Goal: Information Seeking & Learning: Check status

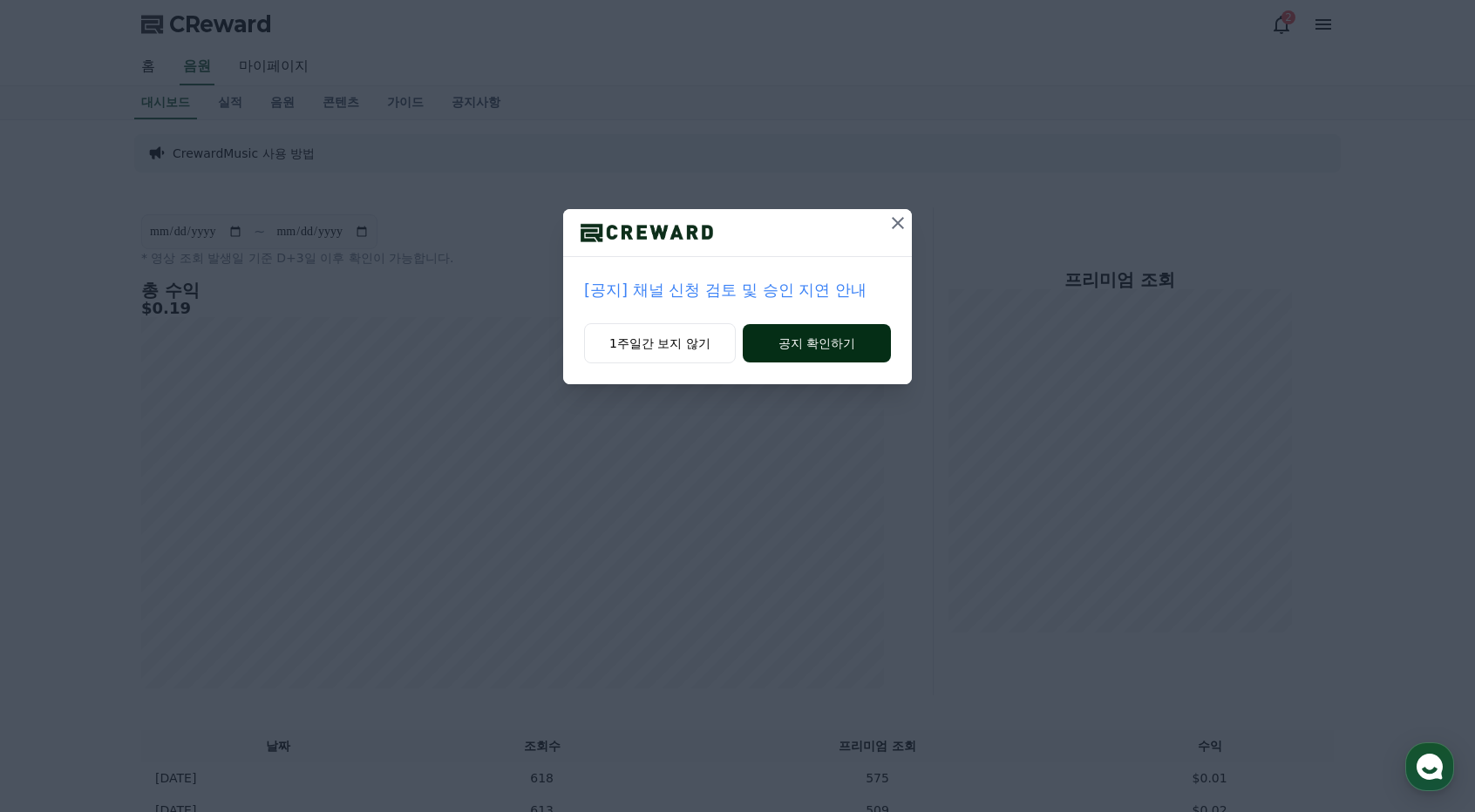
click at [803, 335] on button "공지 확인하기" at bounding box center [817, 344] width 148 height 39
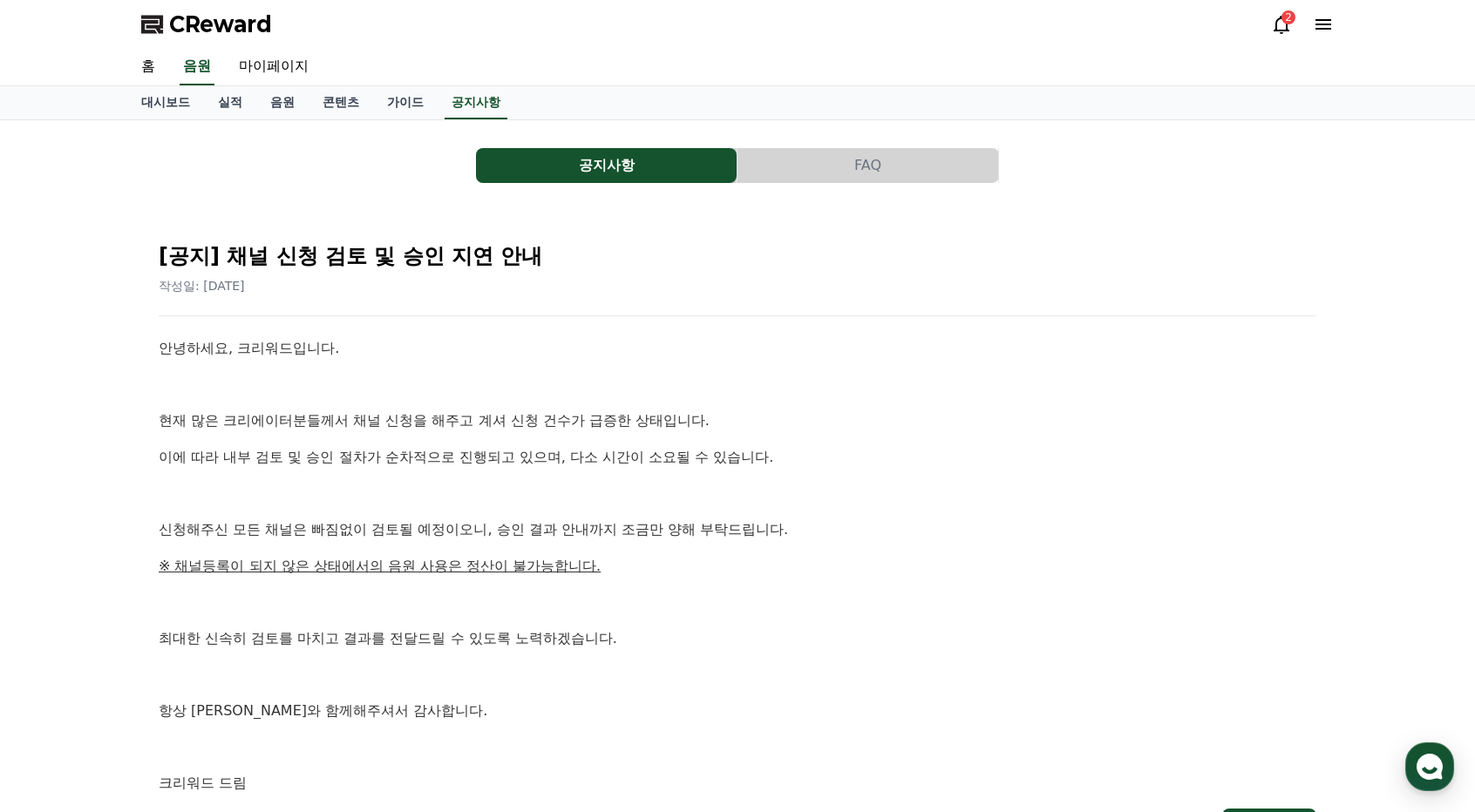
click at [302, 422] on p "현재 많은 크리에이터분들께서 채널 신청을 해주고 계셔 신청 건수가 급증한 상태입니다." at bounding box center [738, 421] width 1158 height 23
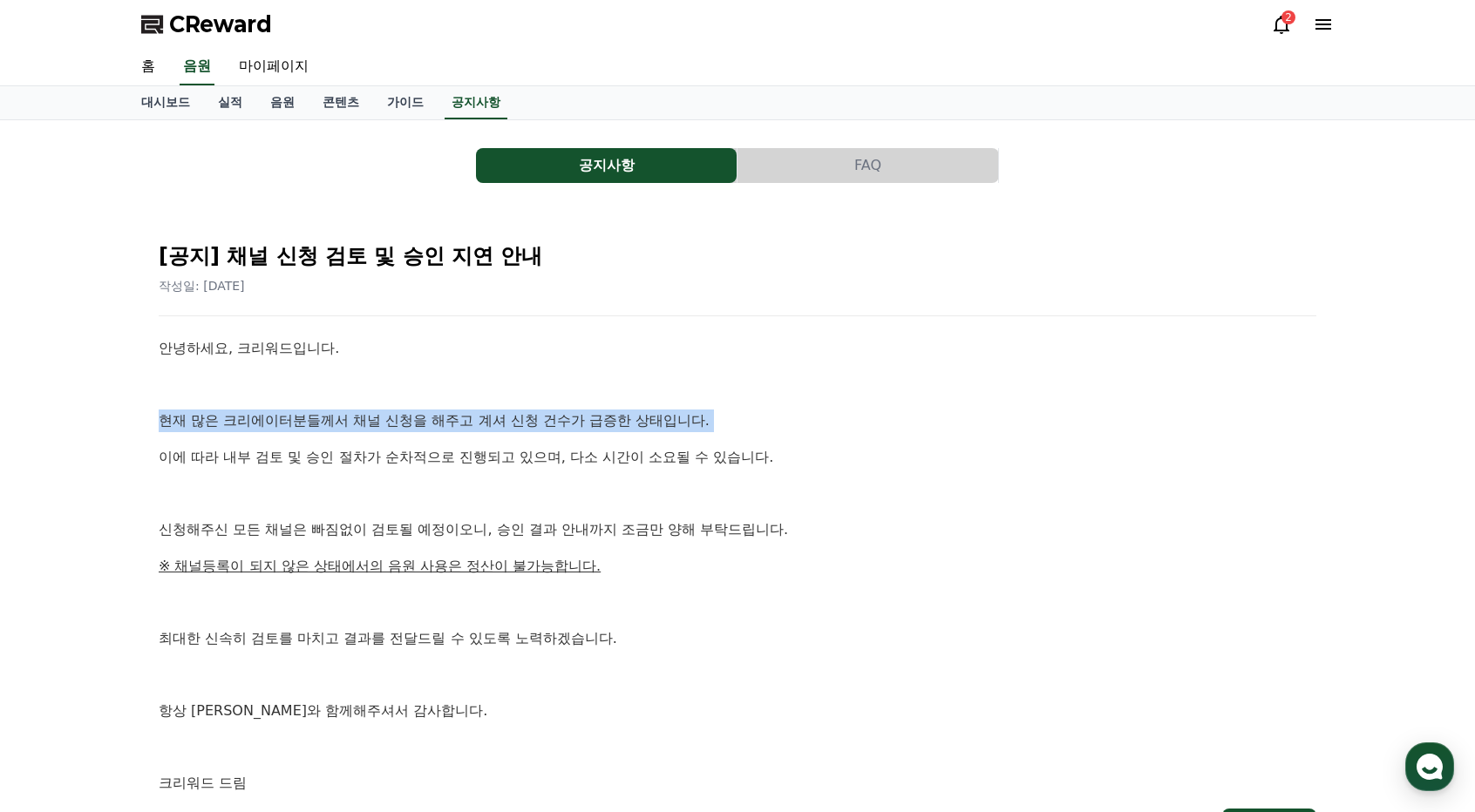
click at [302, 422] on p "현재 많은 크리에이터분들께서 채널 신청을 해주고 계셔 신청 건수가 급증한 상태입니다." at bounding box center [738, 421] width 1158 height 23
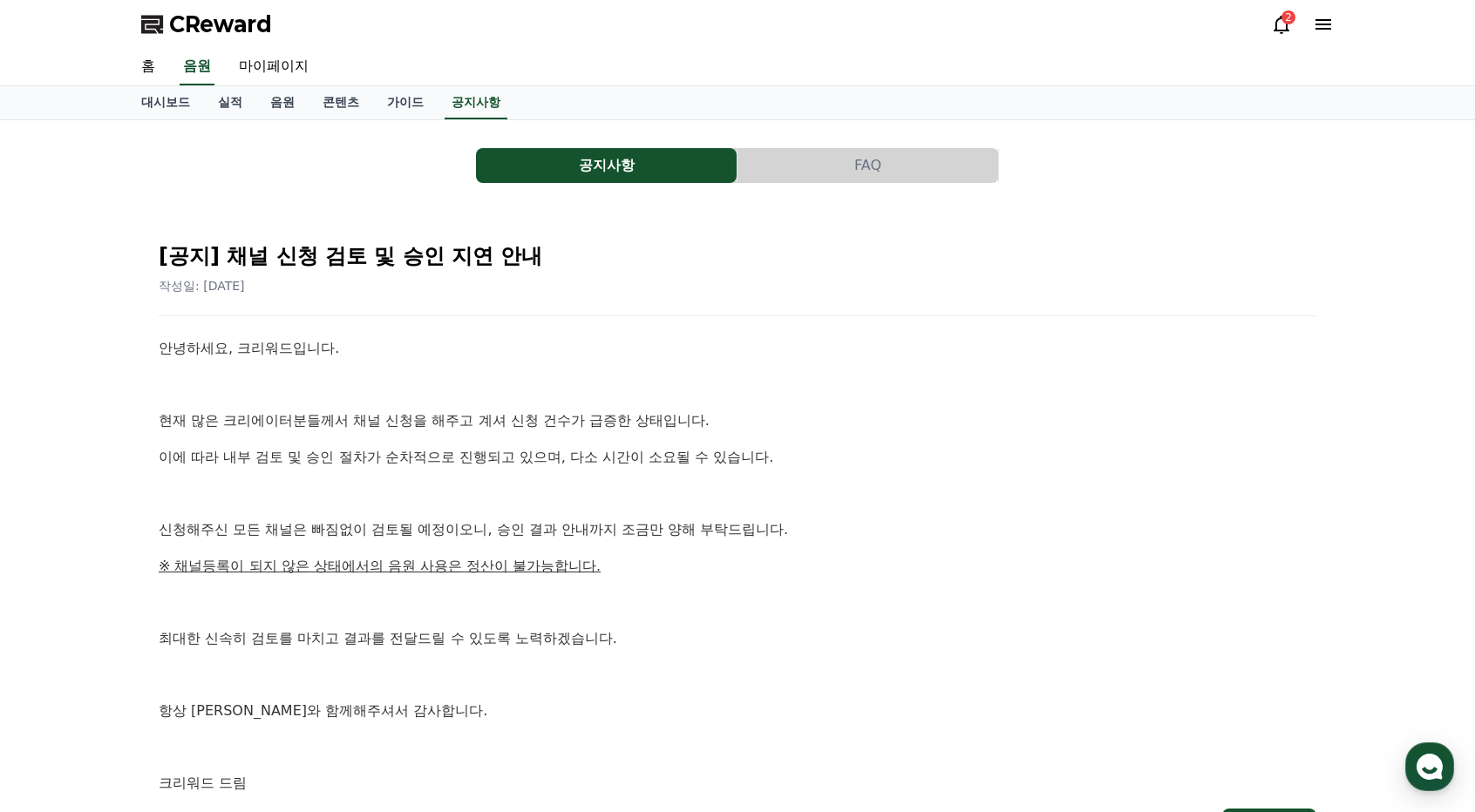
click at [302, 447] on p "이에 따라 내부 검토 및 승인 절차가 순차적으로 진행되고 있으며, 다소 시간이 소요될 수 있습니다." at bounding box center [738, 457] width 1158 height 23
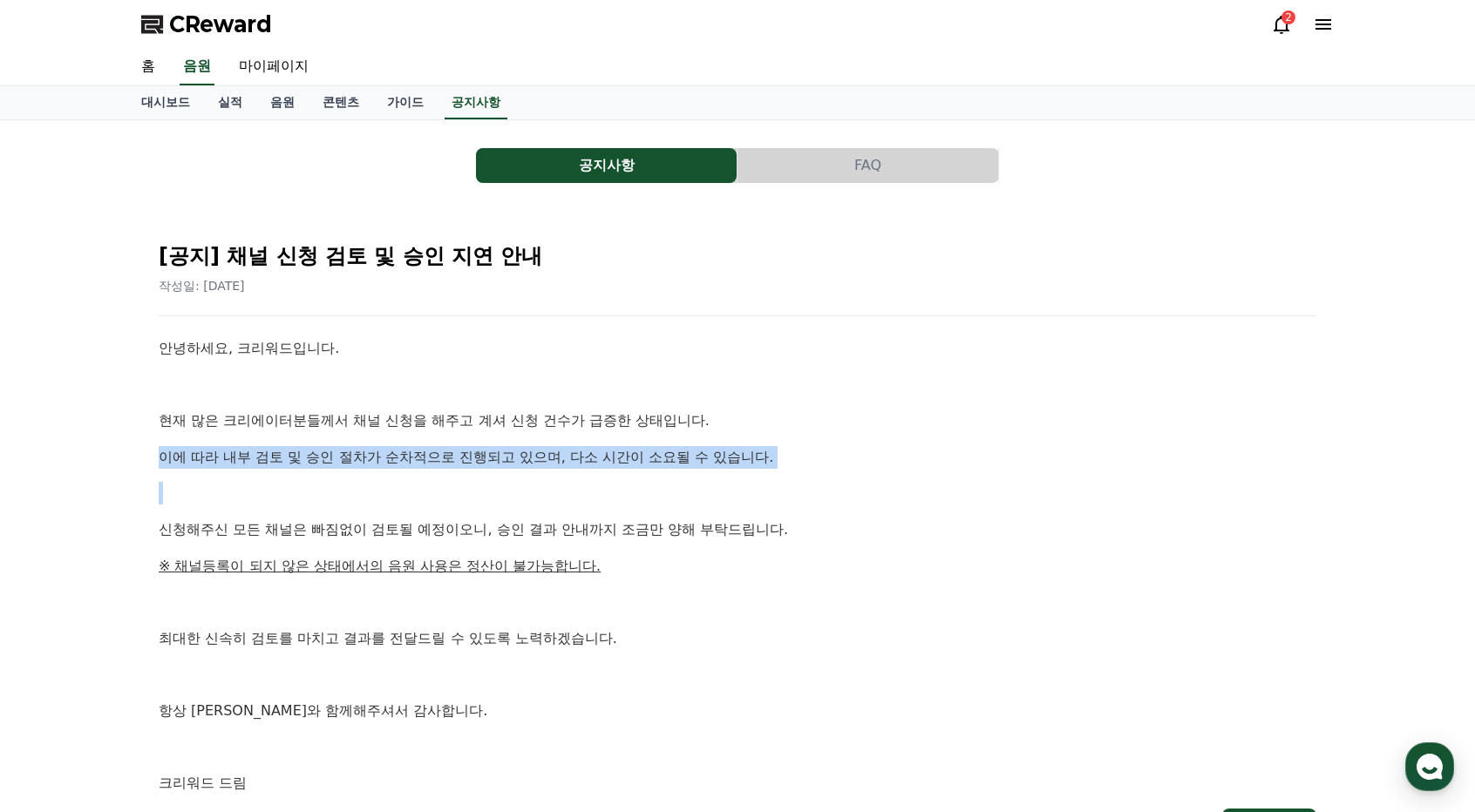
click at [302, 447] on p "이에 따라 내부 검토 및 승인 절차가 순차적으로 진행되고 있으며, 다소 시간이 소요될 수 있습니다." at bounding box center [738, 457] width 1158 height 23
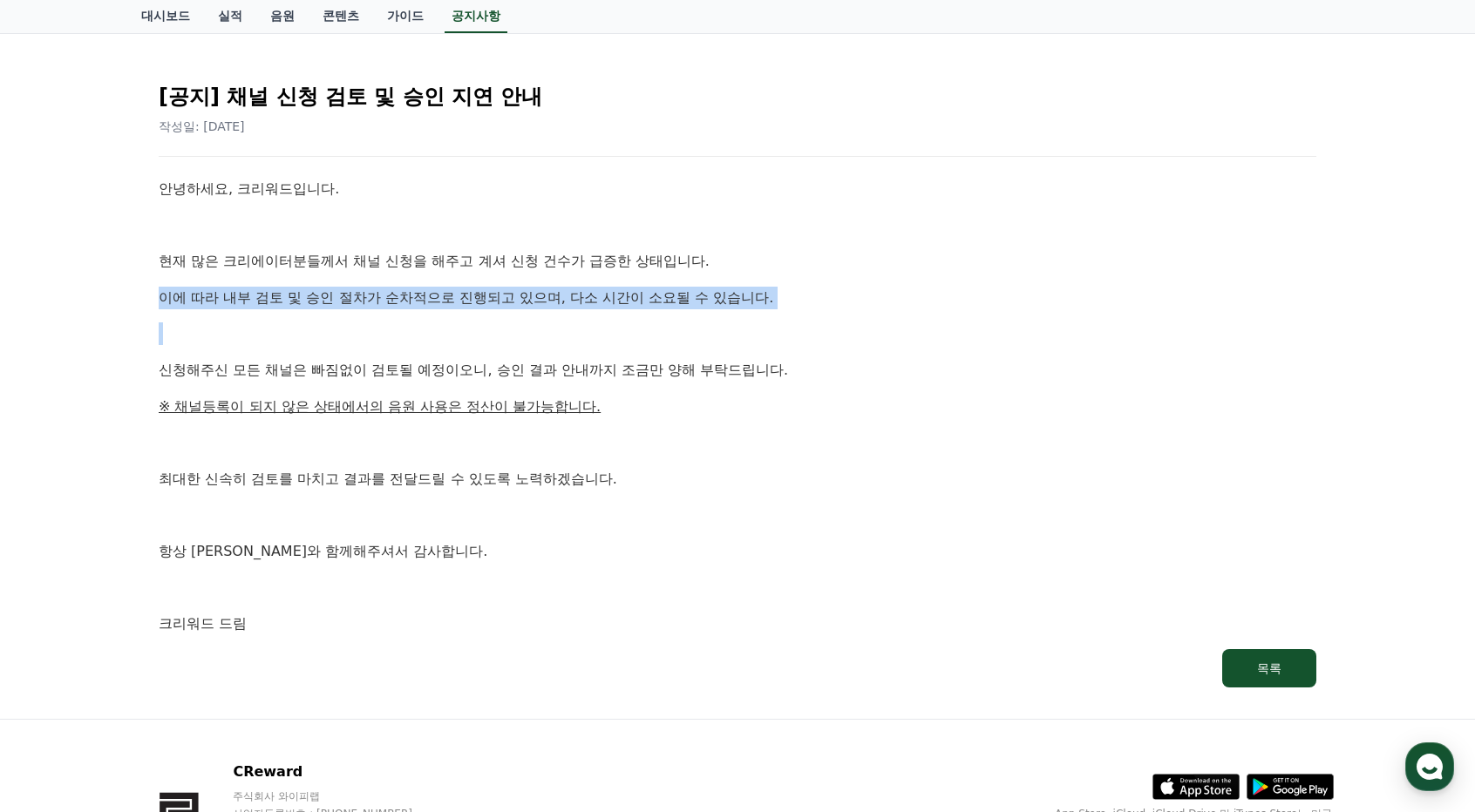
scroll to position [174, 0]
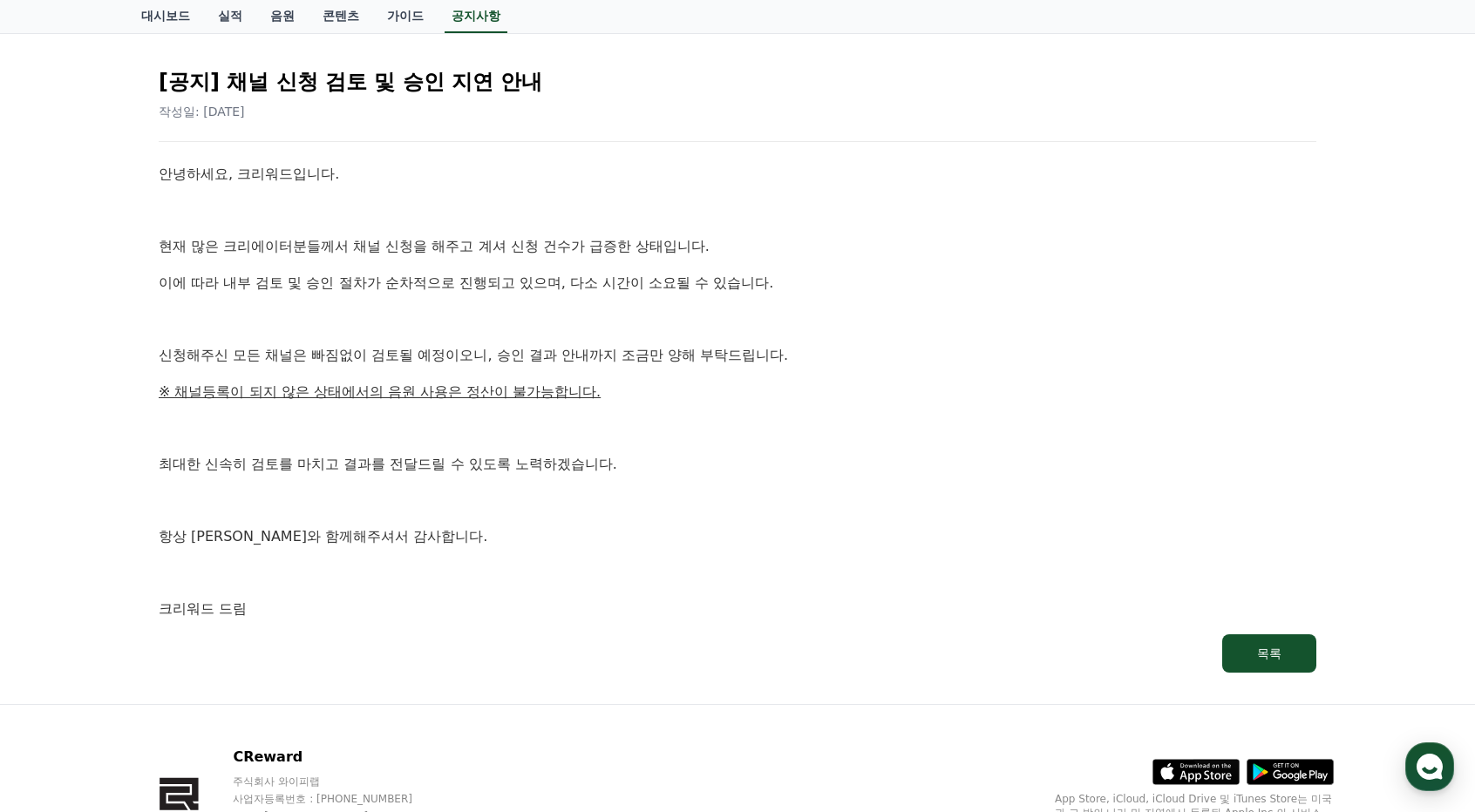
click at [284, 355] on p "신청해주신 모든 채널은 빠짐없이 검토될 예정이오니, 승인 결과 안내까지 조금만 양해 부탁드립니다." at bounding box center [738, 355] width 1158 height 23
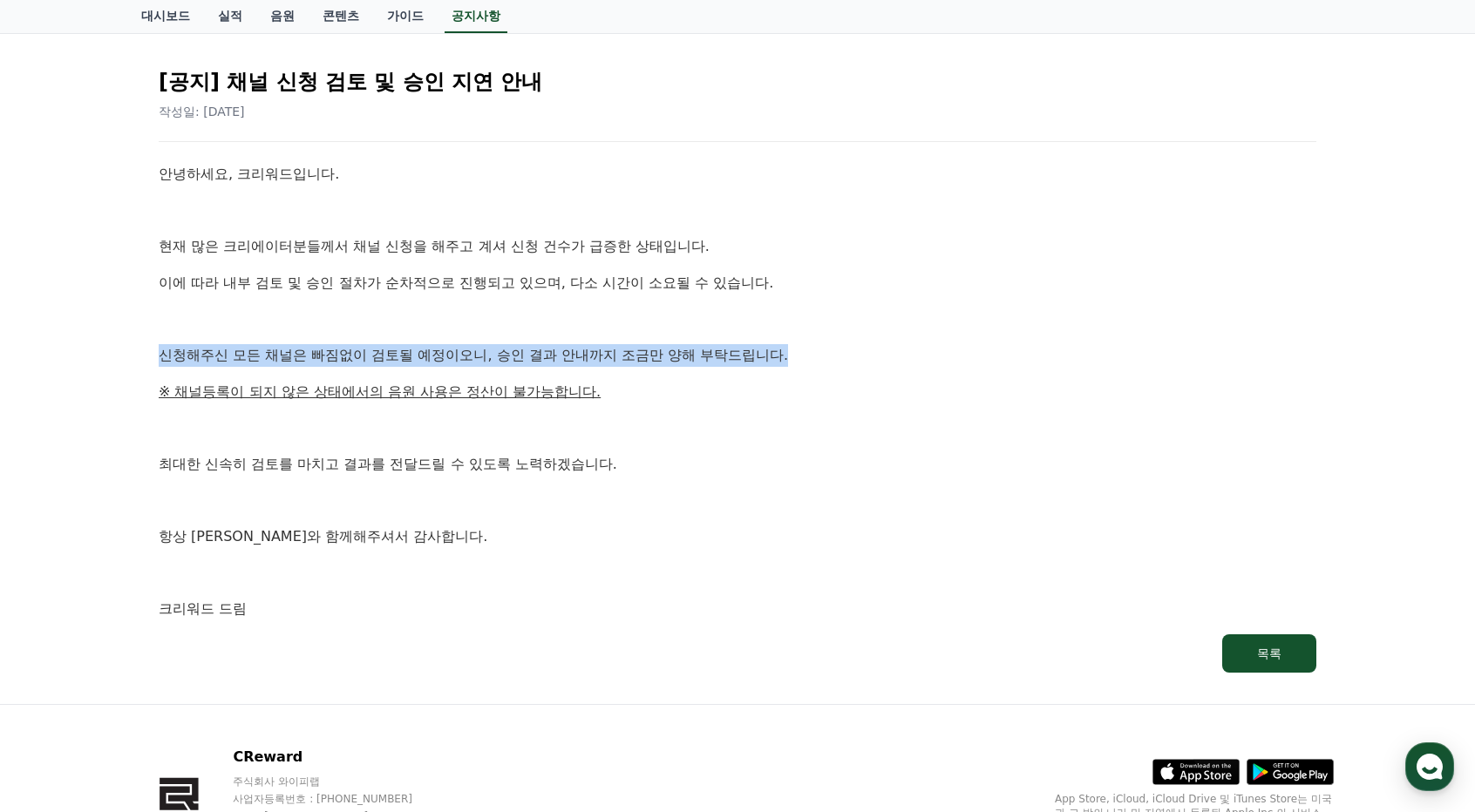
click at [284, 355] on p "신청해주신 모든 채널은 빠짐없이 검토될 예정이오니, 승인 결과 안내까지 조금만 양해 부탁드립니다." at bounding box center [738, 355] width 1158 height 23
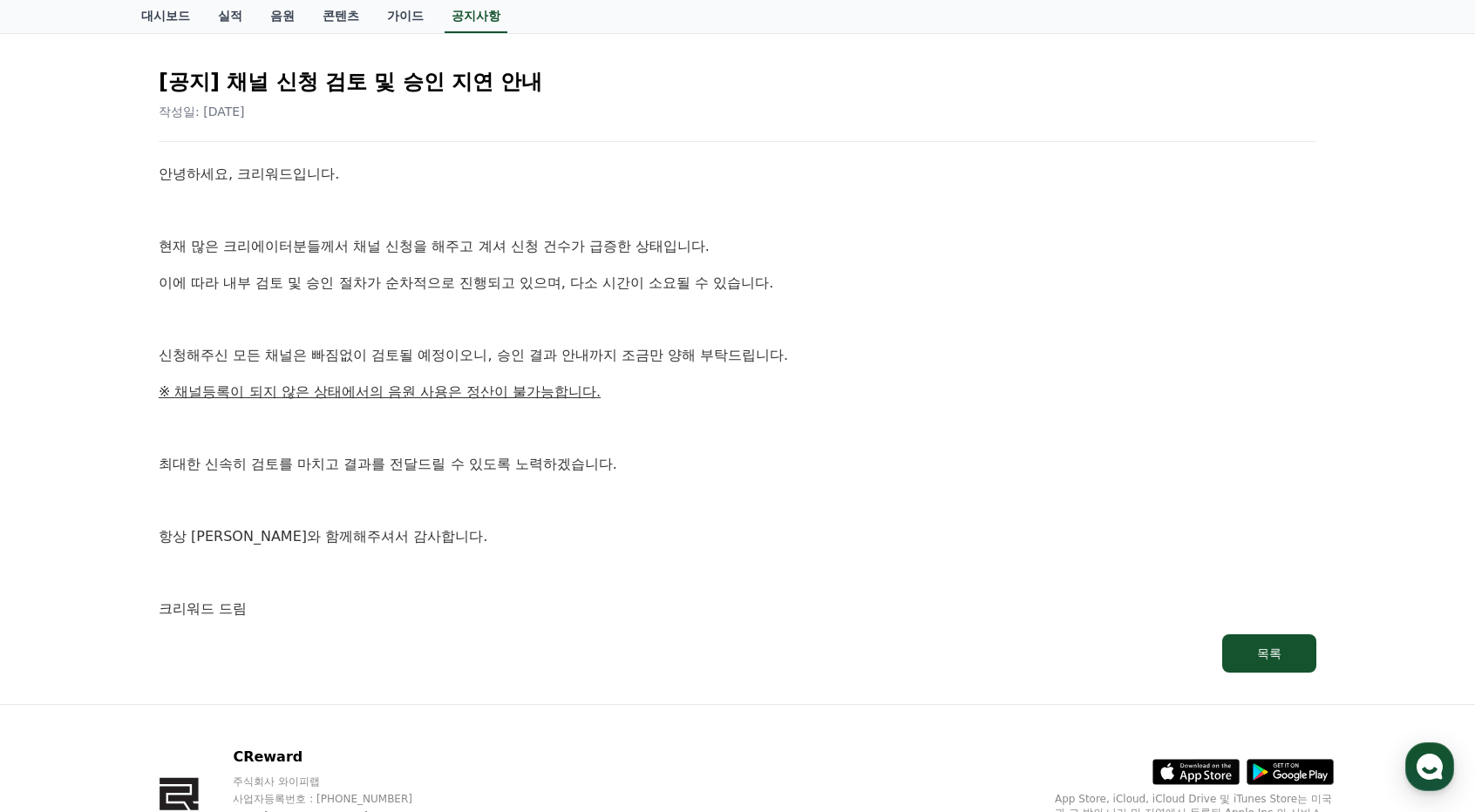
click at [314, 399] on u "※ 채널등록이 되지 않은 상태에서의 음원 사용은 정산이 불가능합니다." at bounding box center [379, 391] width 442 height 17
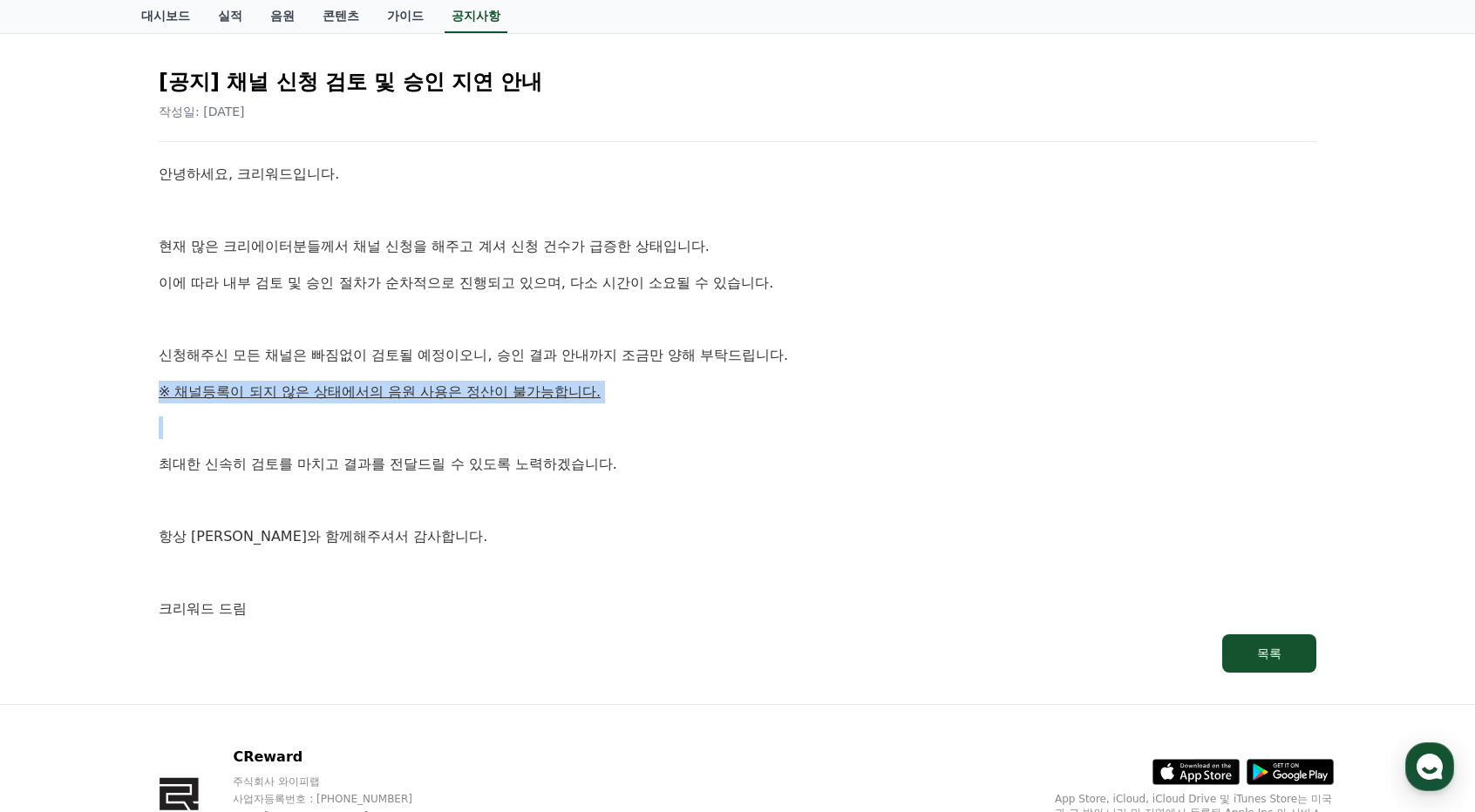
click at [314, 399] on u "※ 채널등록이 되지 않은 상태에서의 음원 사용은 정산이 불가능합니다." at bounding box center [379, 391] width 442 height 17
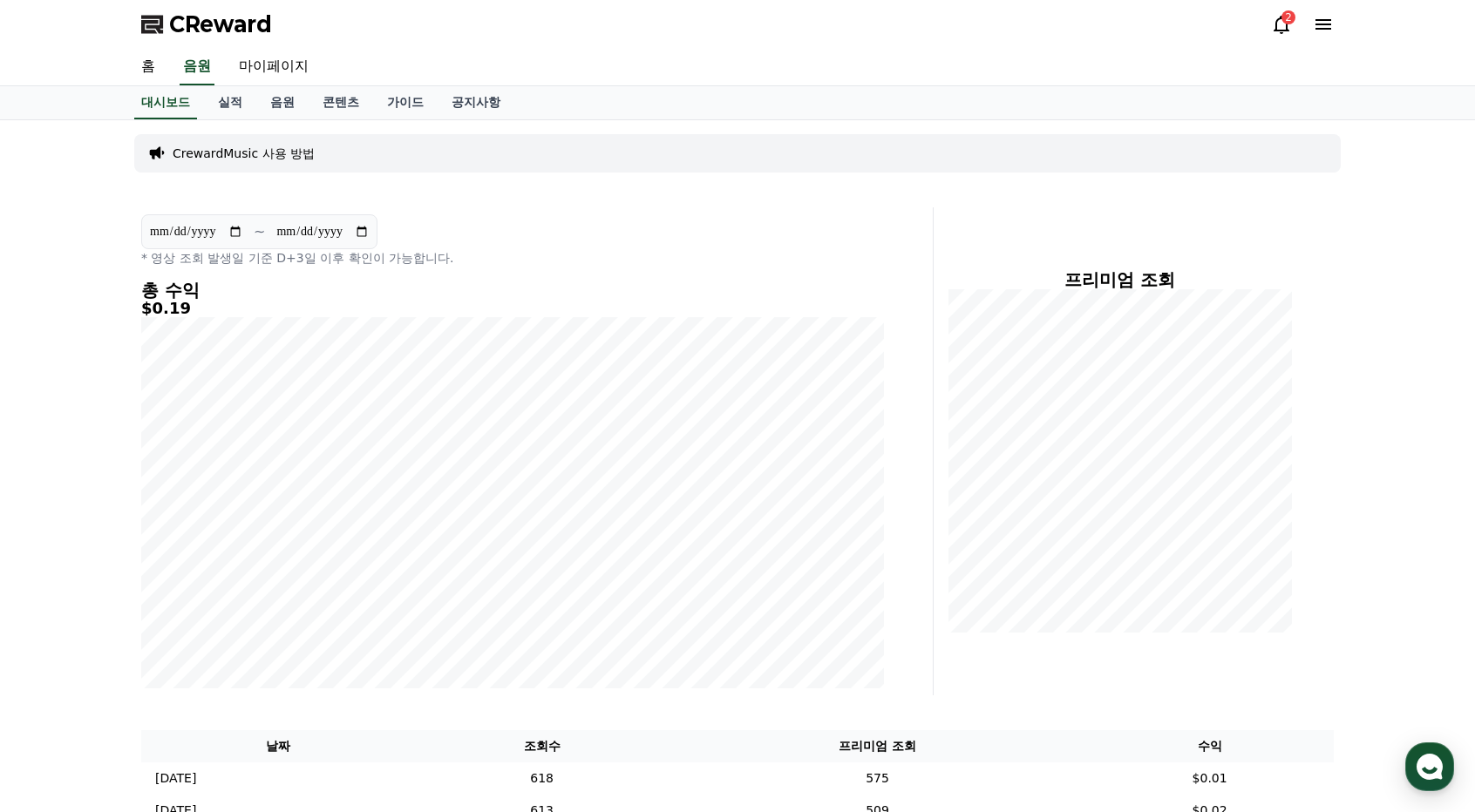
click at [1280, 26] on icon at bounding box center [1281, 25] width 21 height 21
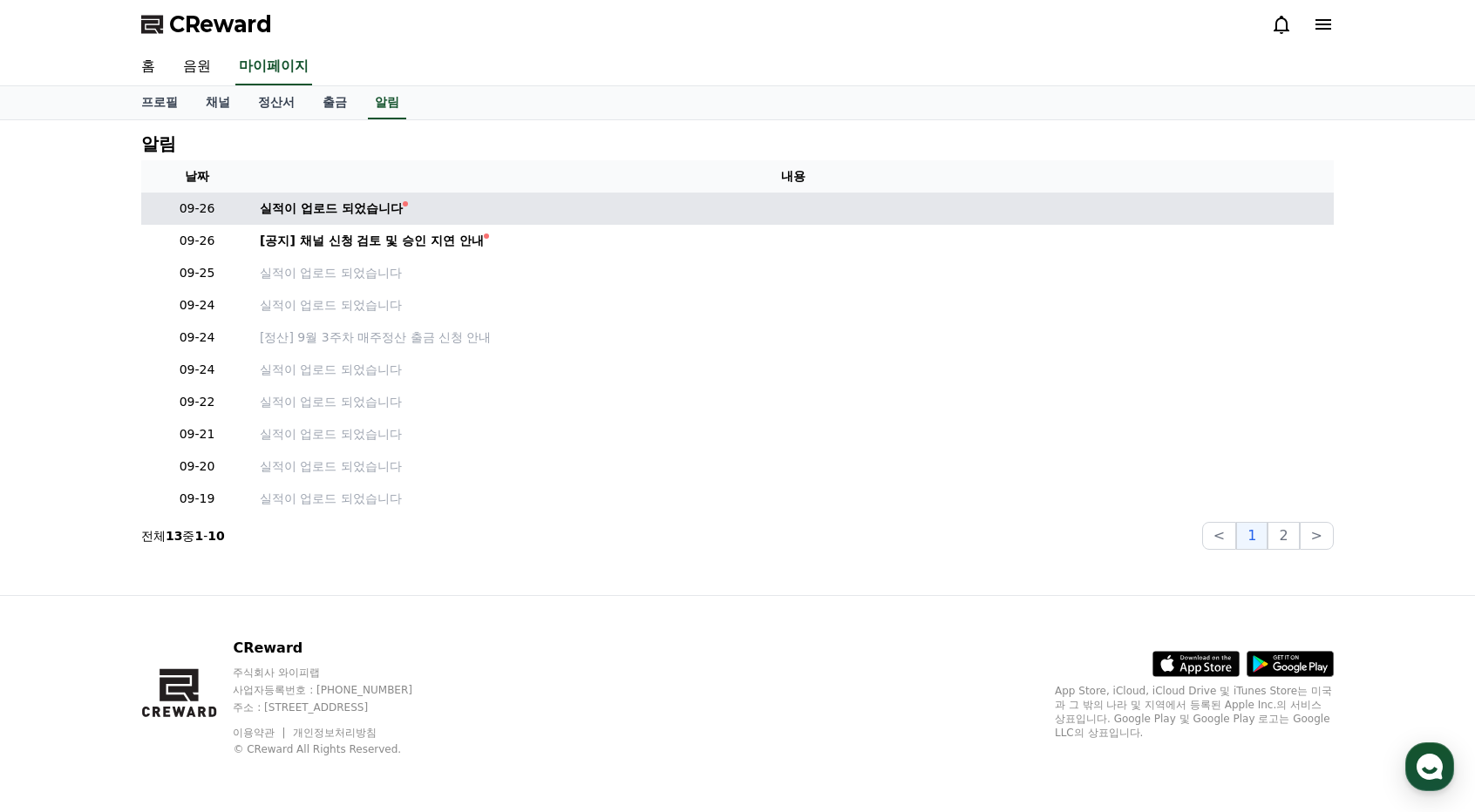
click at [367, 198] on td "실적이 업로드 되었습니다" at bounding box center [793, 208] width 1081 height 33
click at [333, 202] on div "실적이 업로드 되었습니다" at bounding box center [331, 208] width 143 height 18
